Goal: Task Accomplishment & Management: Manage account settings

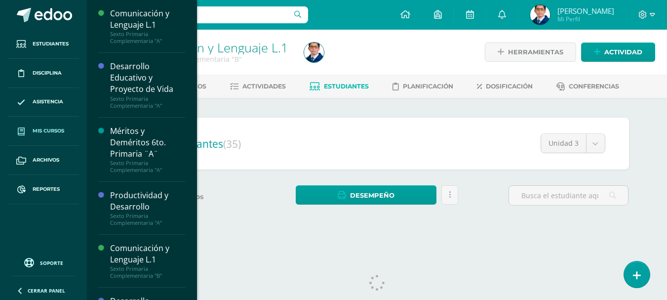
click at [55, 131] on span "Mis cursos" at bounding box center [49, 131] width 32 height 8
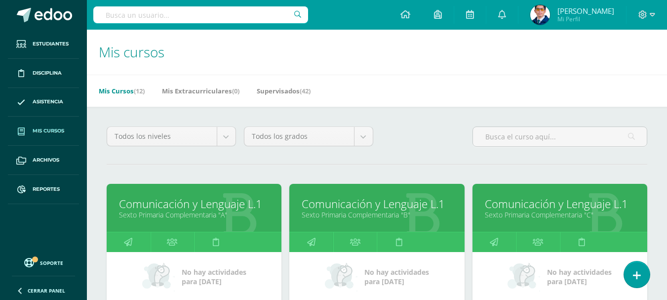
click at [360, 205] on link "Comunicación y Lenguaje L.1" at bounding box center [377, 203] width 150 height 15
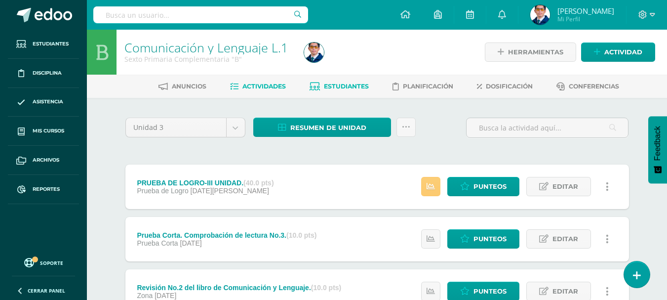
click at [355, 87] on span "Estudiantes" at bounding box center [346, 85] width 45 height 7
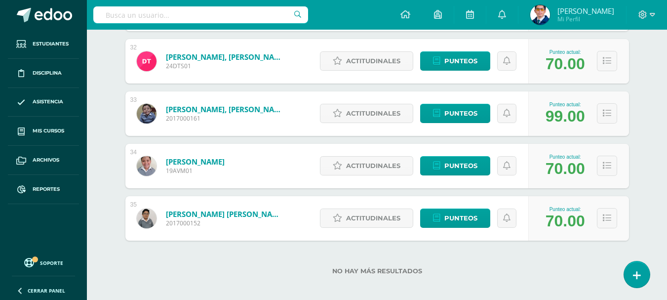
scroll to position [1804, 0]
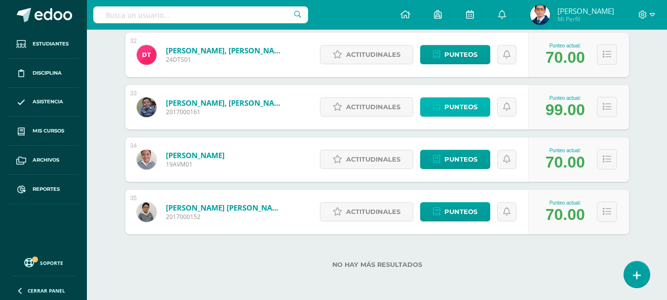
click at [460, 107] on span "Punteos" at bounding box center [460, 107] width 33 height 18
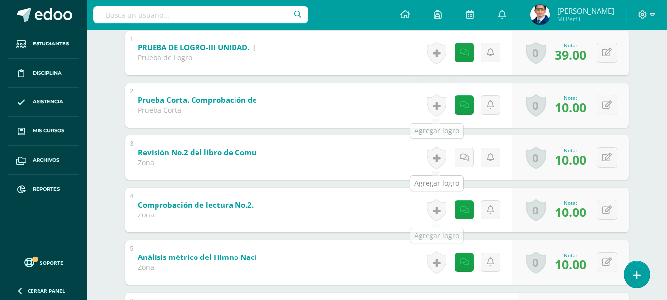
scroll to position [100, 0]
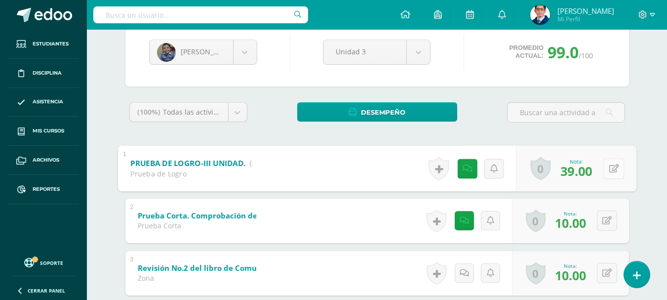
click at [605, 167] on button at bounding box center [613, 168] width 21 height 21
type input "40"
click at [590, 172] on icon at bounding box center [587, 171] width 9 height 8
click at [587, 172] on icon at bounding box center [587, 171] width 9 height 8
click at [553, 170] on input "40" at bounding box center [545, 171] width 39 height 20
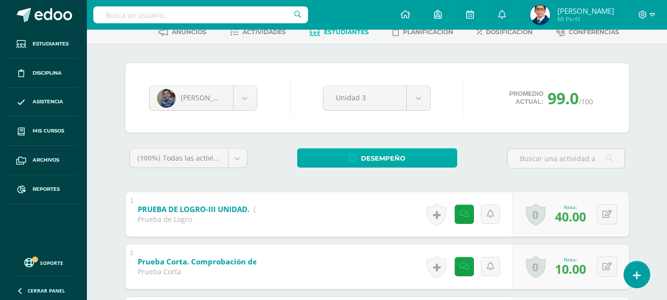
scroll to position [0, 0]
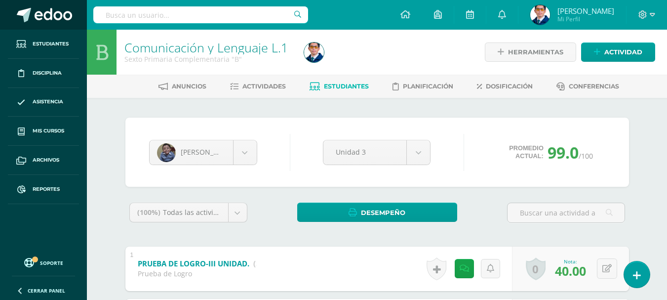
click at [44, 17] on span at bounding box center [54, 15] width 38 height 15
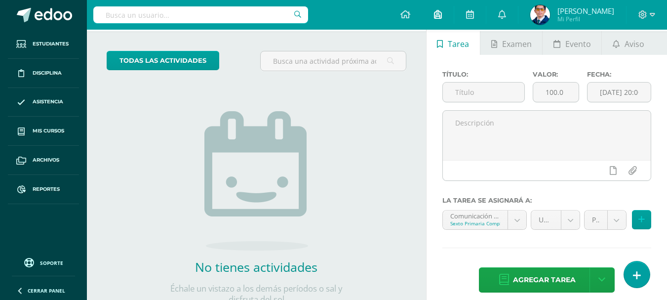
scroll to position [49, 0]
